Goal: Task Accomplishment & Management: Use online tool/utility

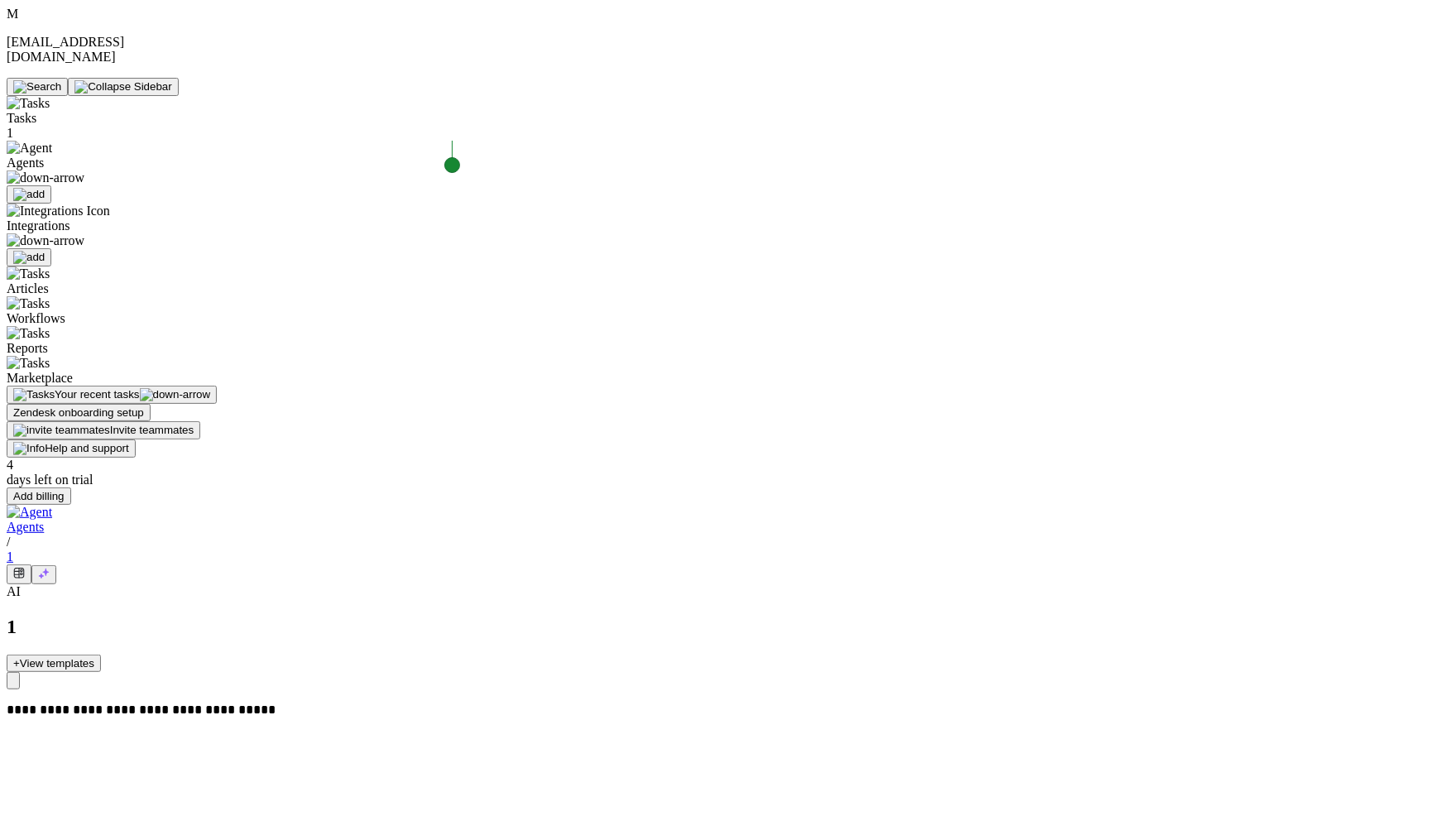
drag, startPoint x: 1242, startPoint y: 306, endPoint x: 1399, endPoint y: 317, distance: 157.4
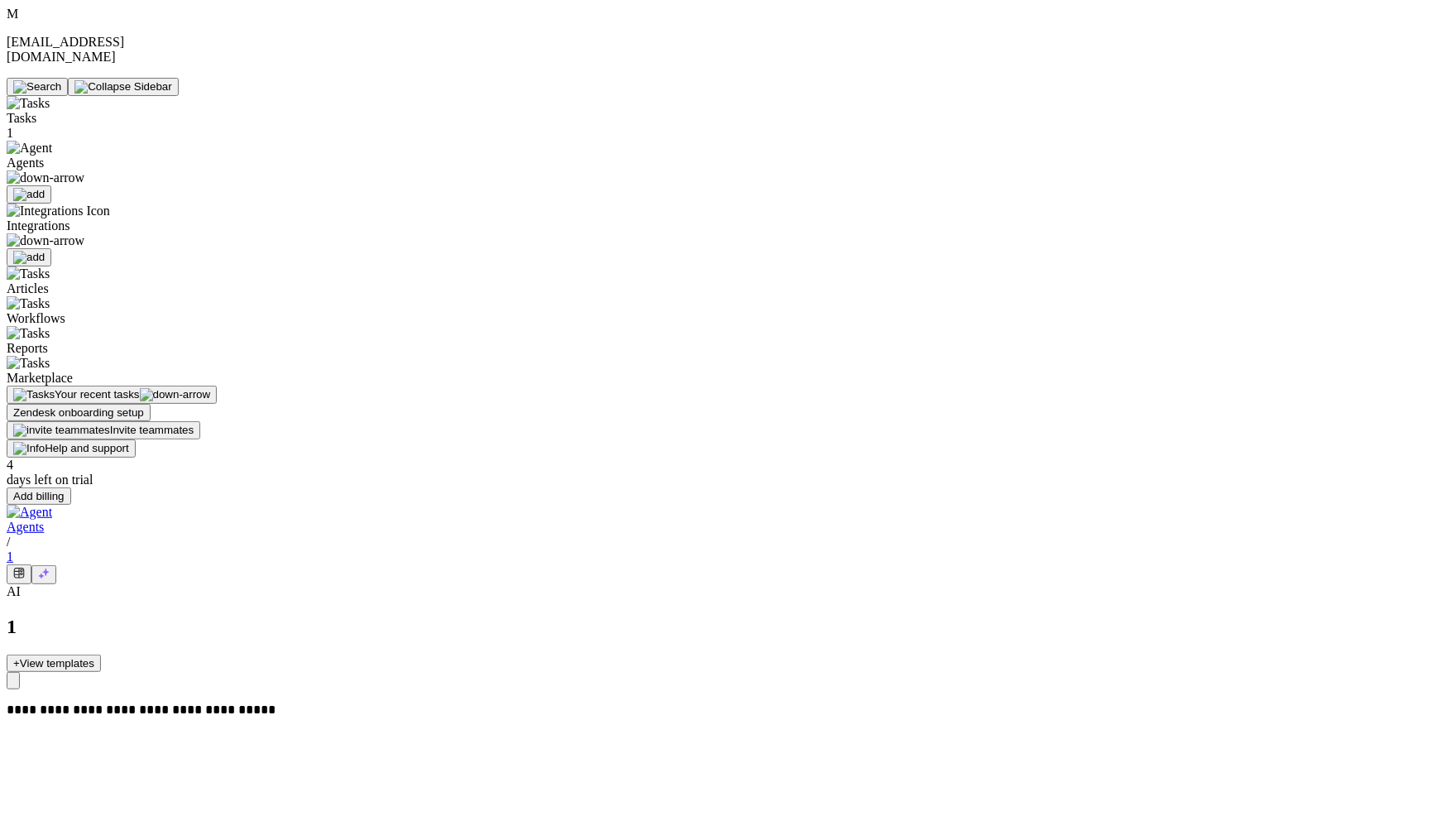
drag, startPoint x: 1250, startPoint y: 434, endPoint x: 1380, endPoint y: 434, distance: 130.0
drag, startPoint x: 1369, startPoint y: 454, endPoint x: 1226, endPoint y: 428, distance: 145.3
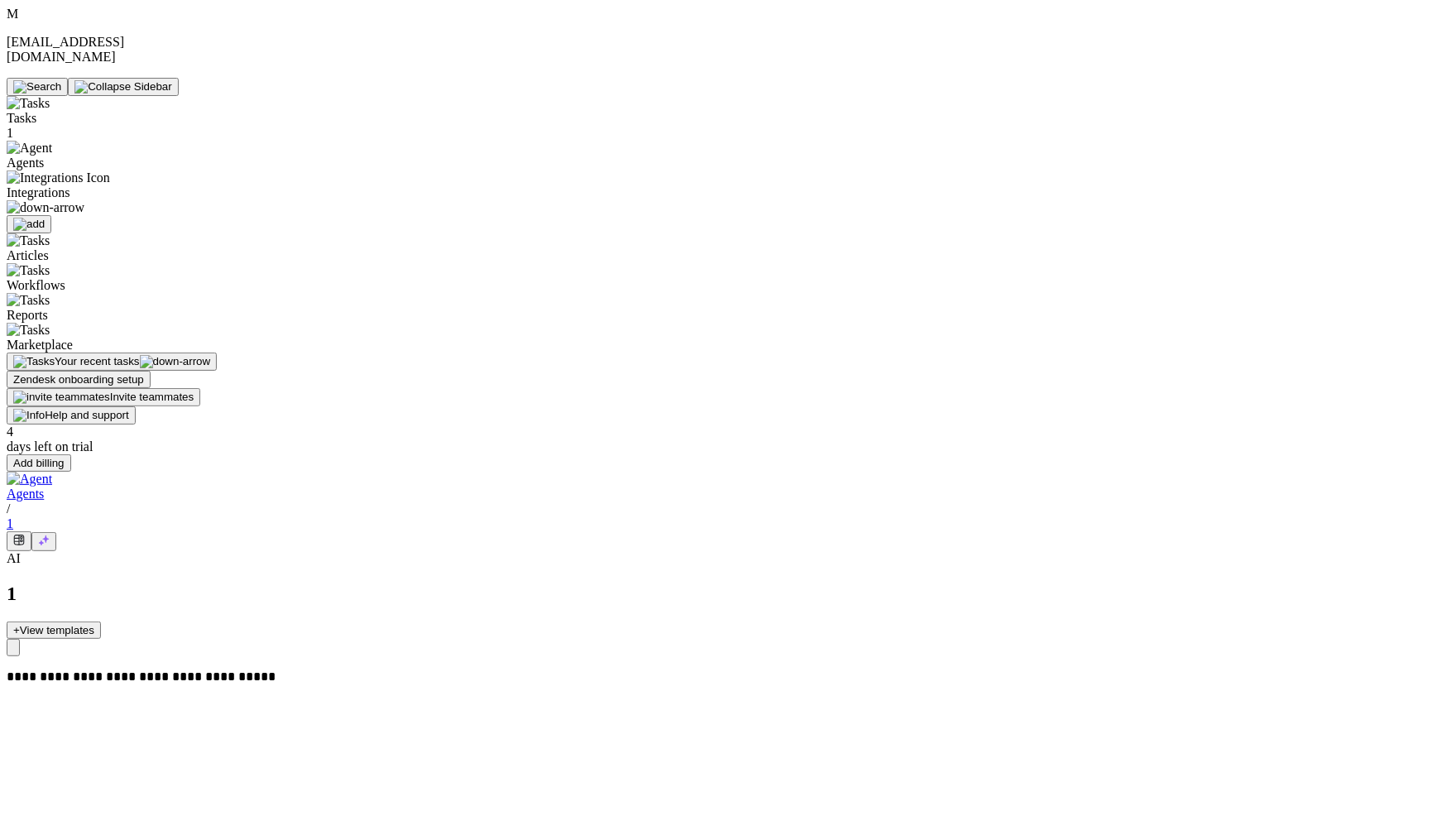
drag, startPoint x: 1242, startPoint y: 297, endPoint x: 1392, endPoint y: 319, distance: 151.6
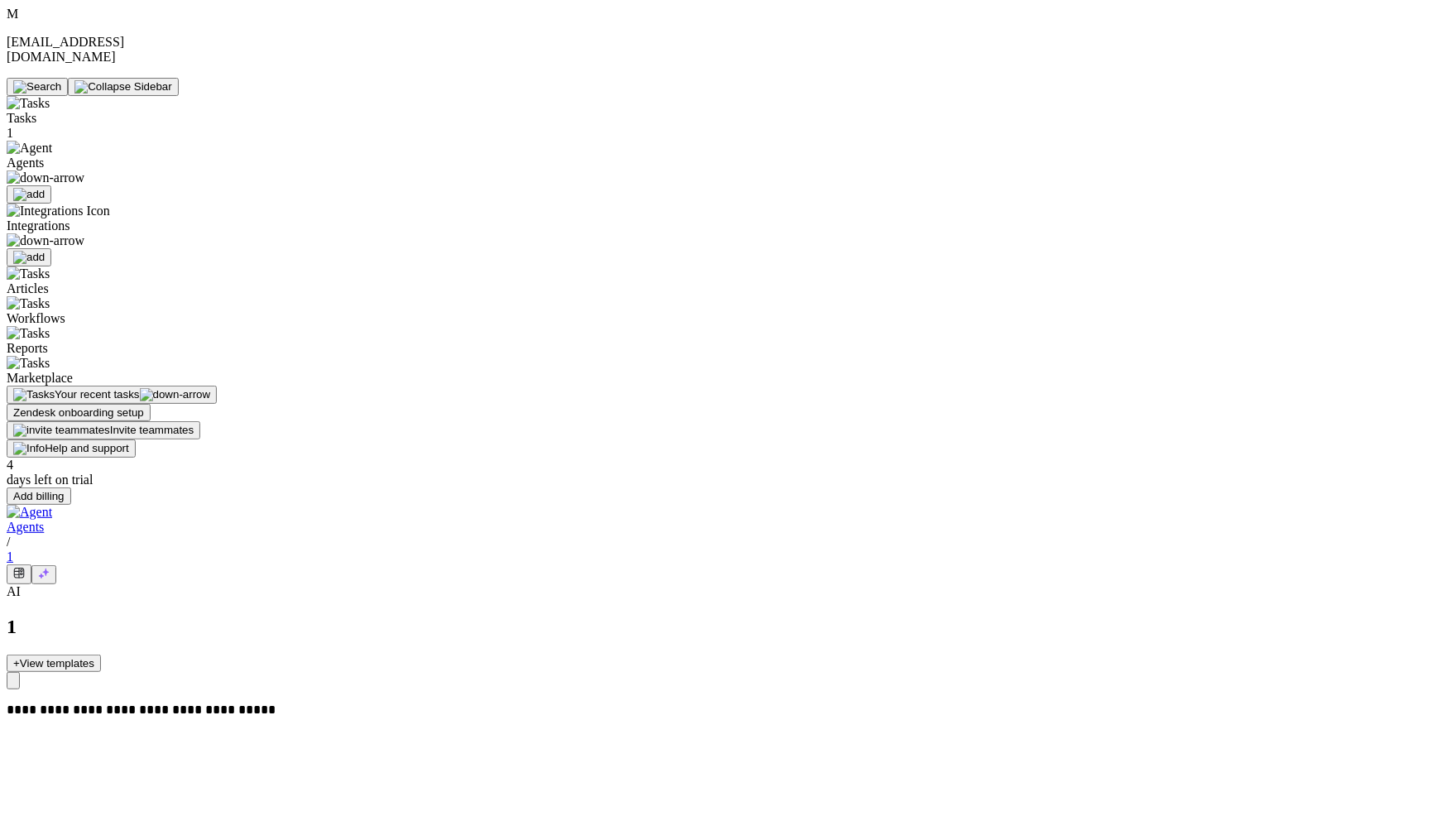
drag, startPoint x: 1220, startPoint y: 303, endPoint x: 1402, endPoint y: 316, distance: 182.5
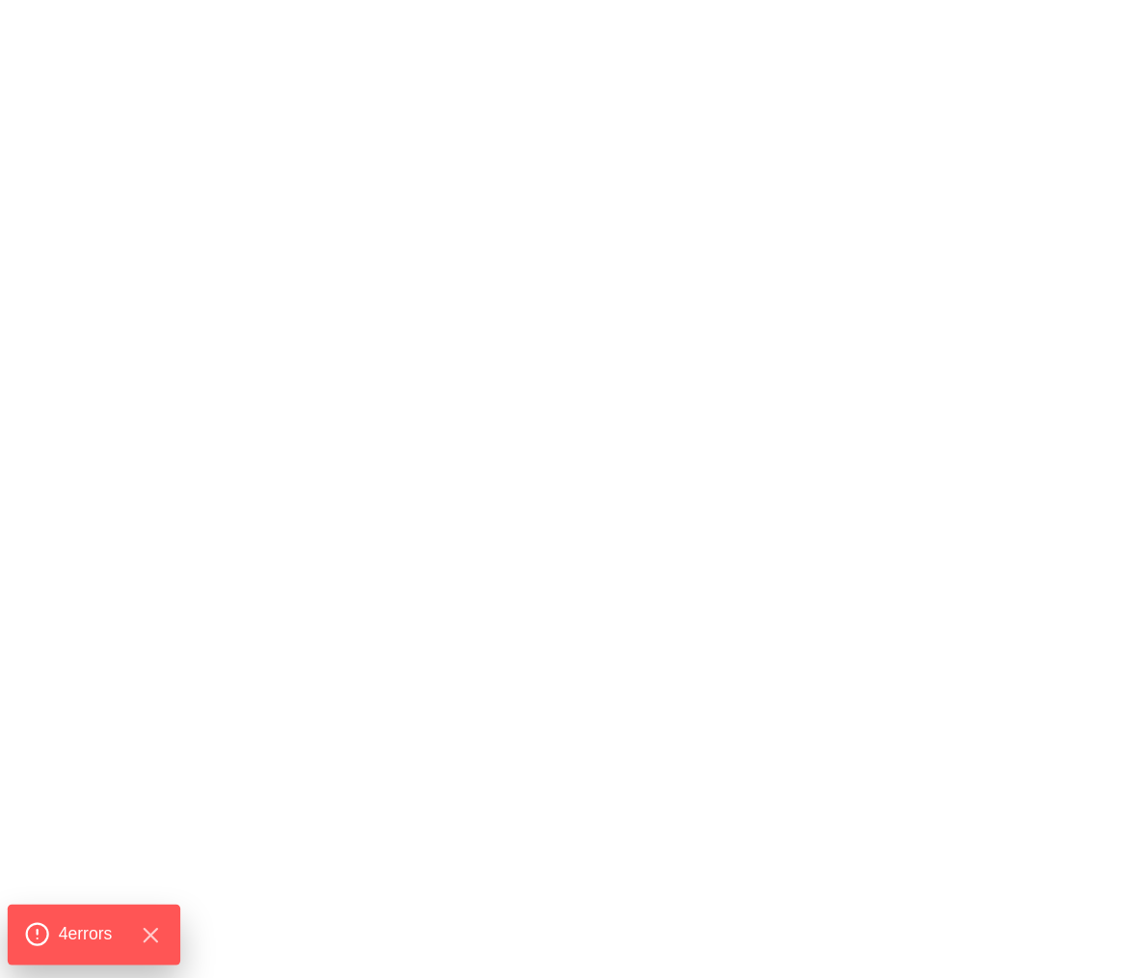
click at [62, 927] on span "4 error s" at bounding box center [86, 934] width 54 height 25
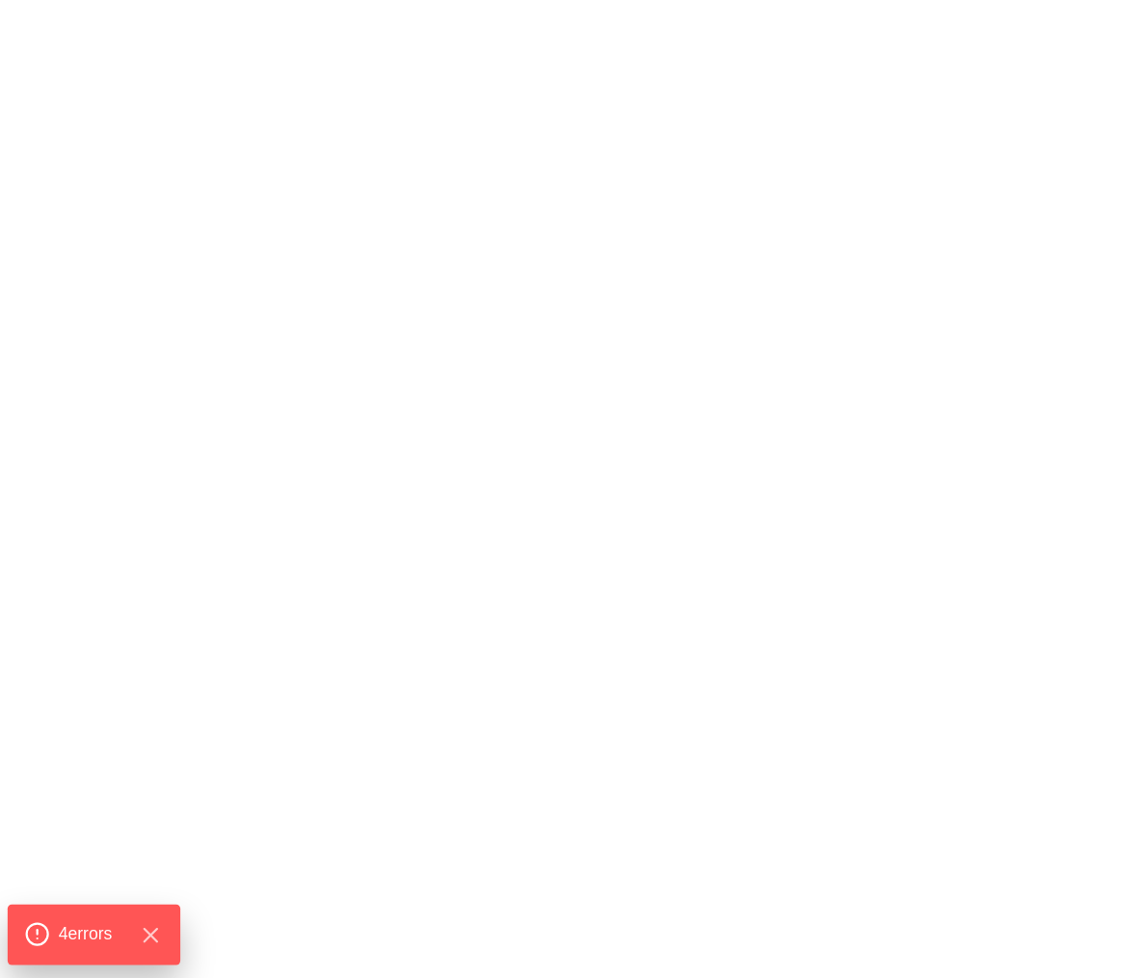
click at [70, 922] on span "4 error s" at bounding box center [86, 934] width 54 height 25
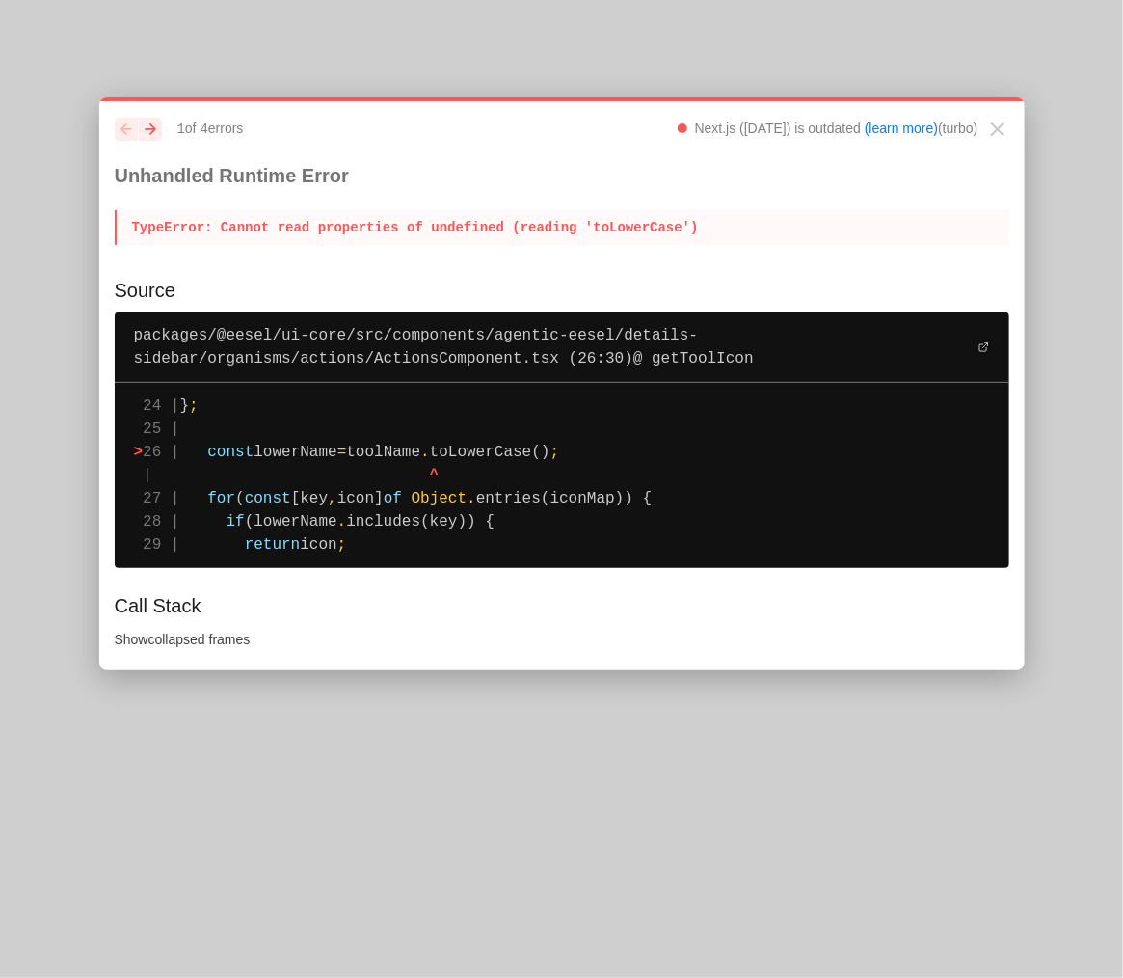
click at [446, 442] on pre "24 | } ; 25 | > 26 | const lowerName = toolName . toLowerCase() ; | ^ 27 | for …" at bounding box center [562, 475] width 895 height 185
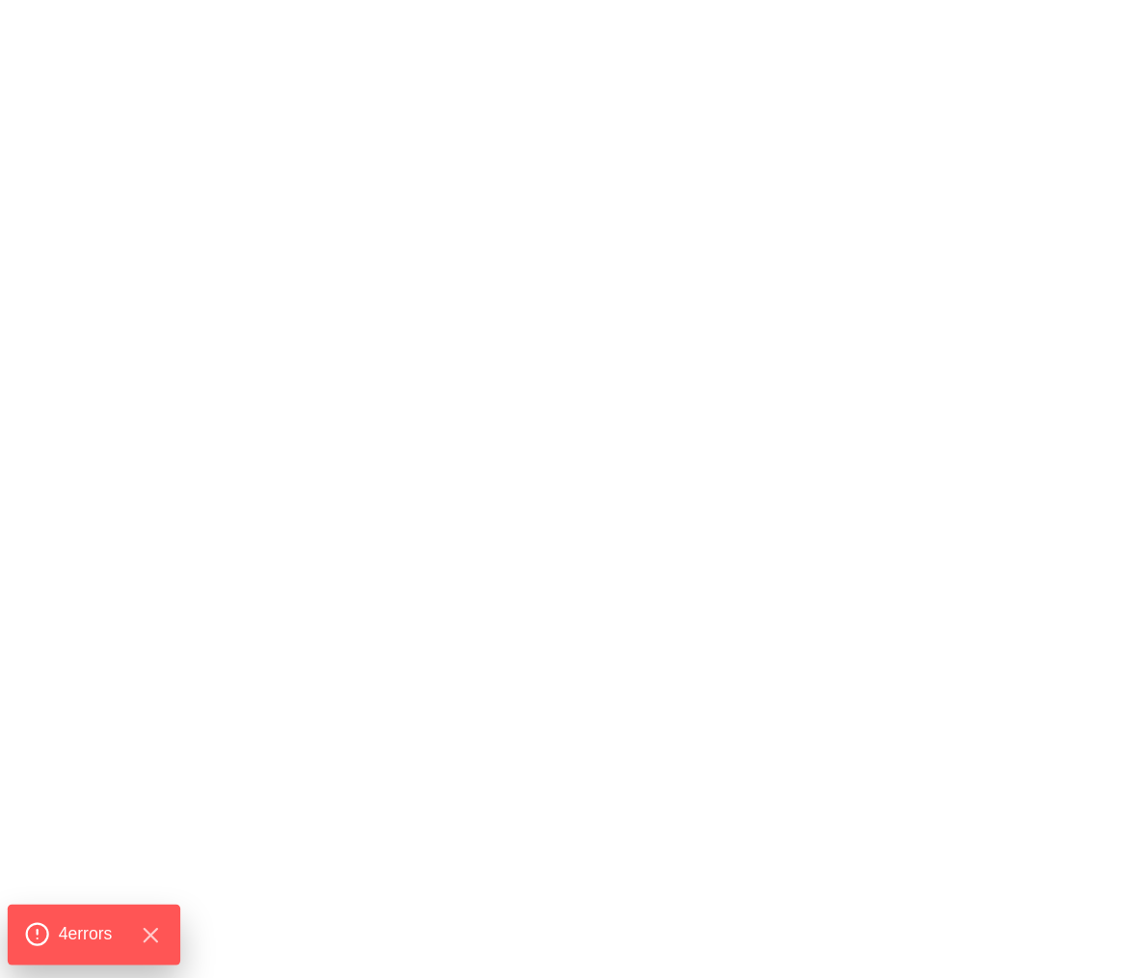
click at [84, 933] on span "4 error s" at bounding box center [86, 934] width 54 height 25
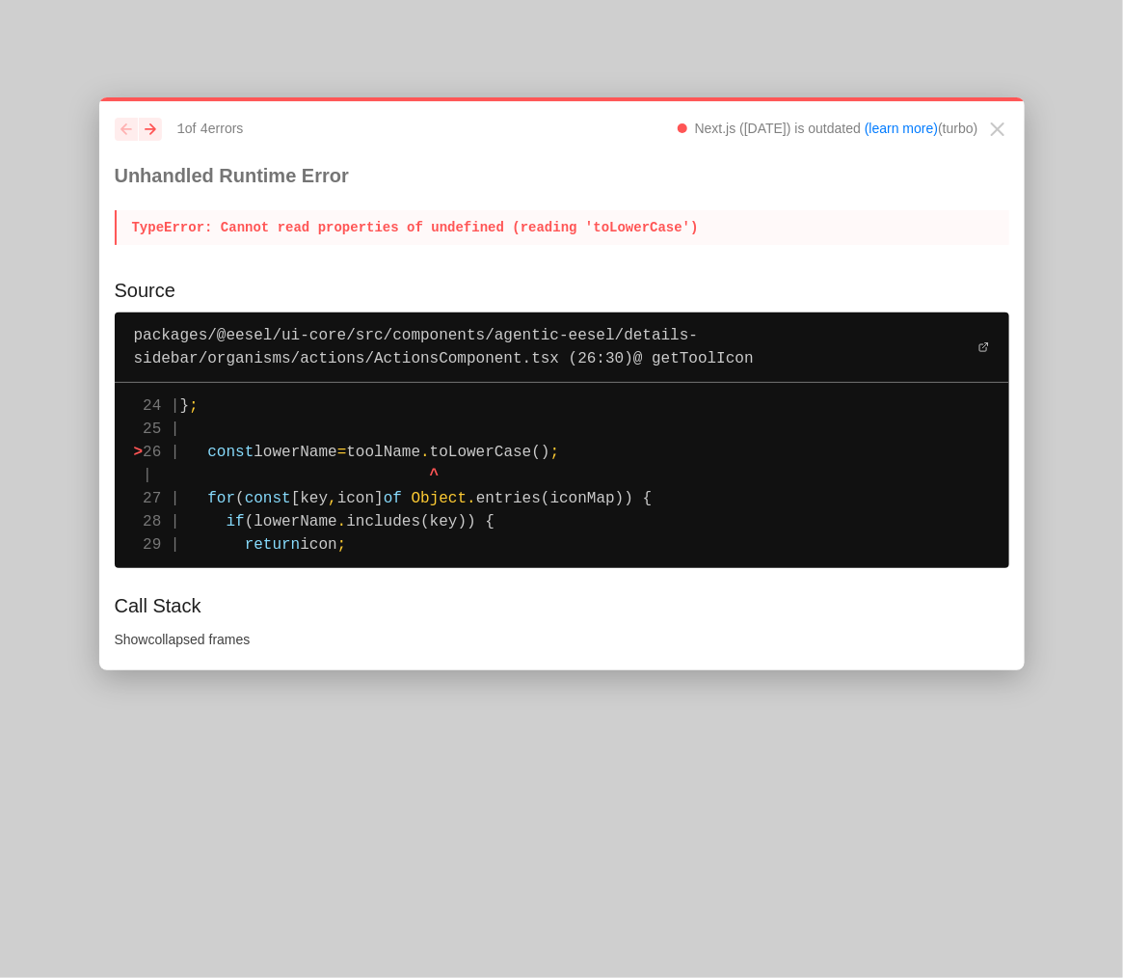
click at [420, 451] on span "toolName" at bounding box center [383, 451] width 74 height 17
